Goal: Information Seeking & Learning: Compare options

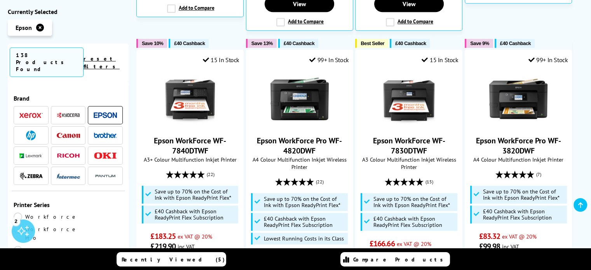
scroll to position [561, 0]
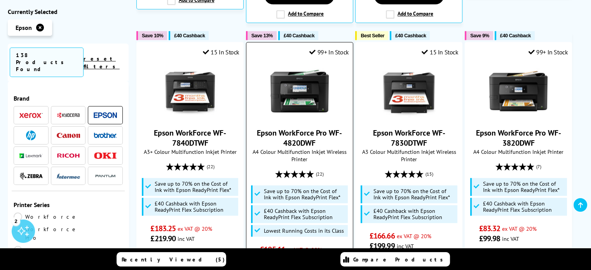
click at [294, 68] on img at bounding box center [299, 91] width 58 height 58
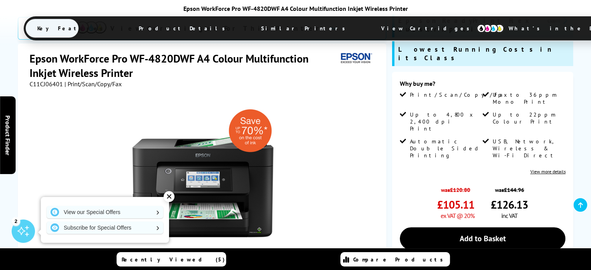
scroll to position [164, 0]
click at [171, 198] on div "✕" at bounding box center [169, 196] width 11 height 11
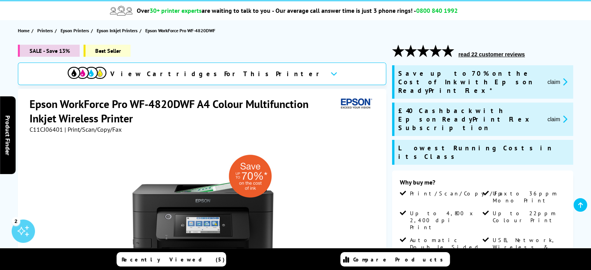
scroll to position [66, 0]
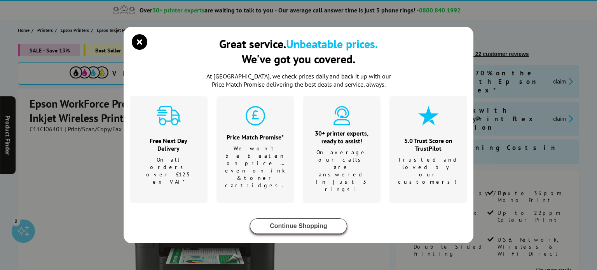
click at [278, 218] on button "Continue Shopping" at bounding box center [298, 226] width 97 height 16
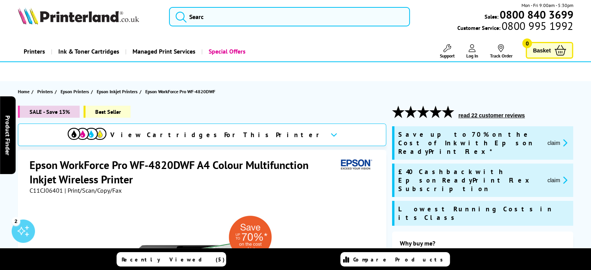
scroll to position [0, 0]
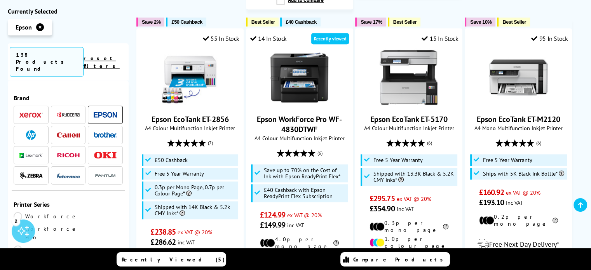
scroll to position [918, 0]
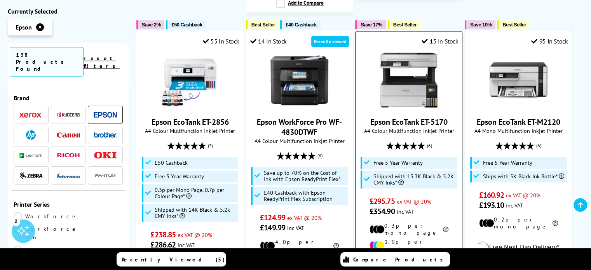
click at [401, 56] on img at bounding box center [409, 80] width 58 height 58
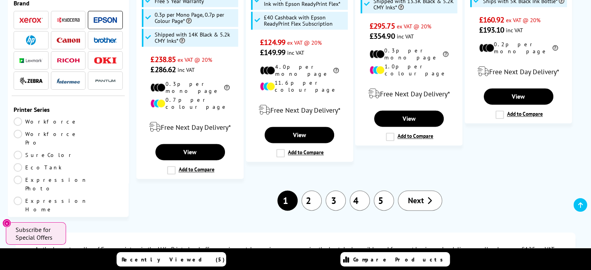
scroll to position [1142, 0]
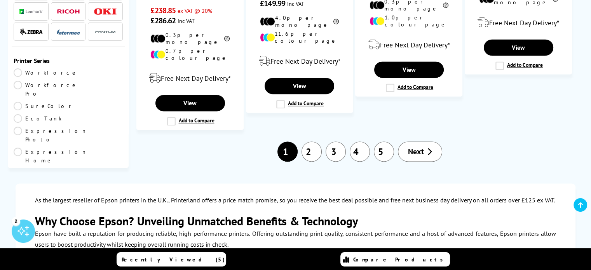
click at [314, 141] on link "2" at bounding box center [312, 151] width 20 height 20
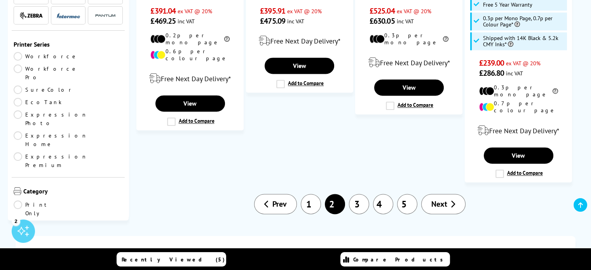
scroll to position [1062, 0]
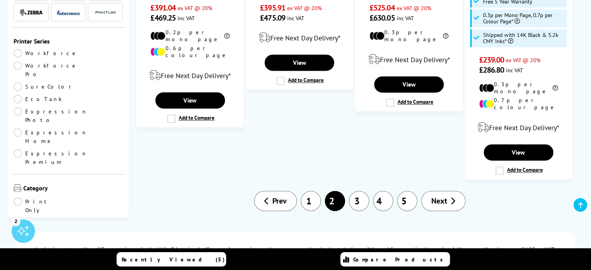
click at [361, 191] on link "3" at bounding box center [359, 201] width 20 height 20
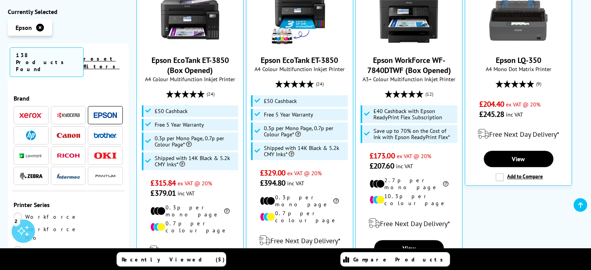
scroll to position [294, 0]
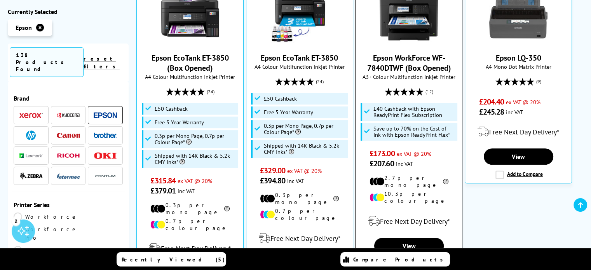
click at [403, 53] on link "Epson WorkForce WF-7840DTWF (Box Opened)" at bounding box center [409, 63] width 84 height 20
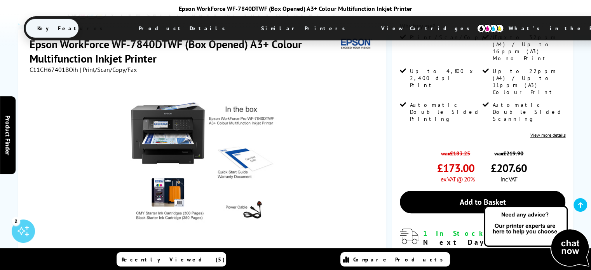
scroll to position [190, 0]
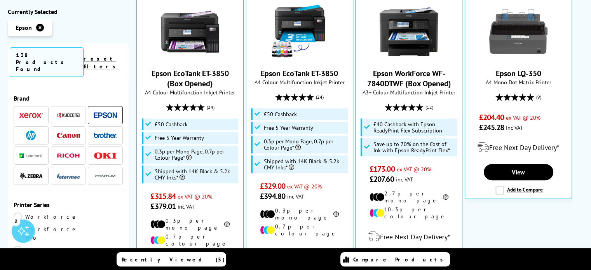
click at [67, 153] on img at bounding box center [68, 155] width 23 height 4
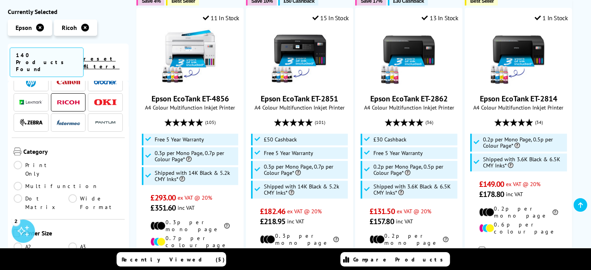
scroll to position [501, 0]
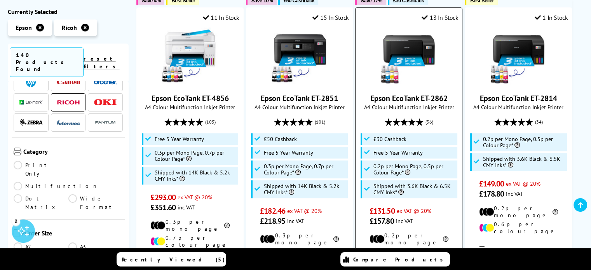
click at [400, 58] on img at bounding box center [409, 56] width 58 height 58
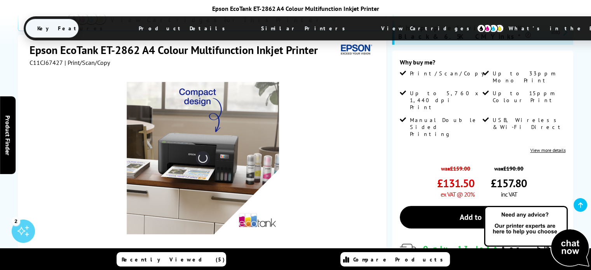
scroll to position [180, 0]
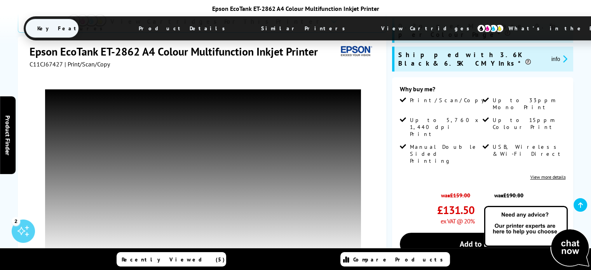
scroll to position [137, 0]
